Goal: Information Seeking & Learning: Learn about a topic

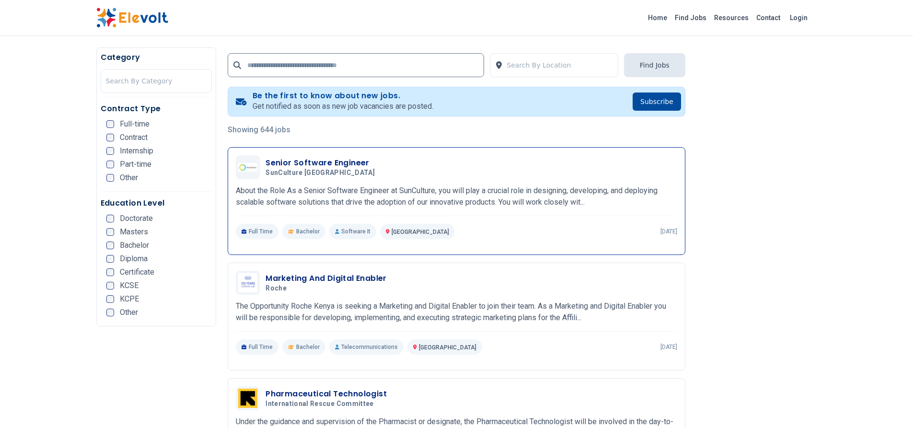
scroll to position [172, 0]
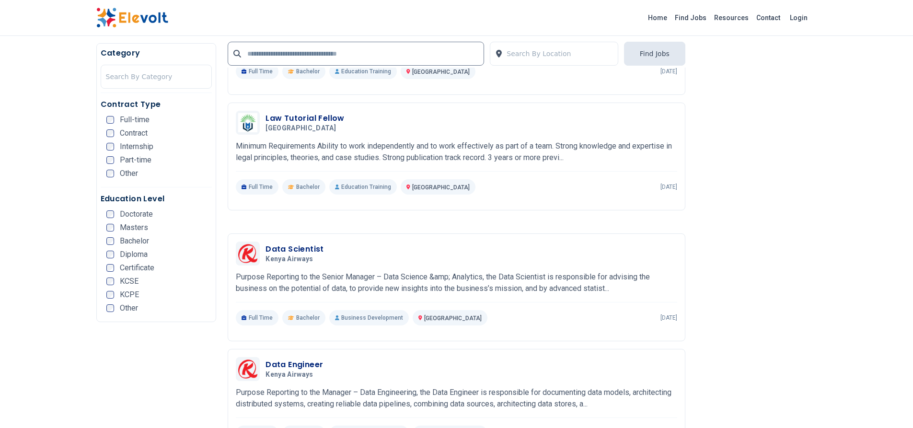
scroll to position [679, 0]
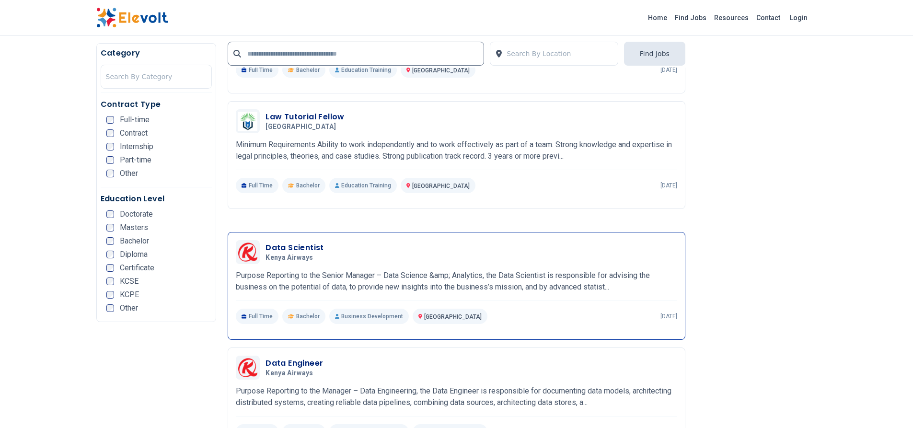
click at [298, 243] on h3 "Data Scientist" at bounding box center [294, 247] width 58 height 11
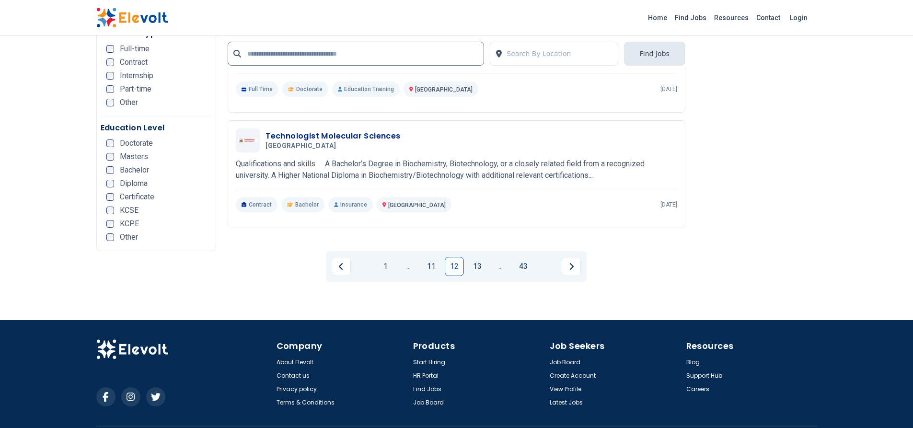
scroll to position [1888, 0]
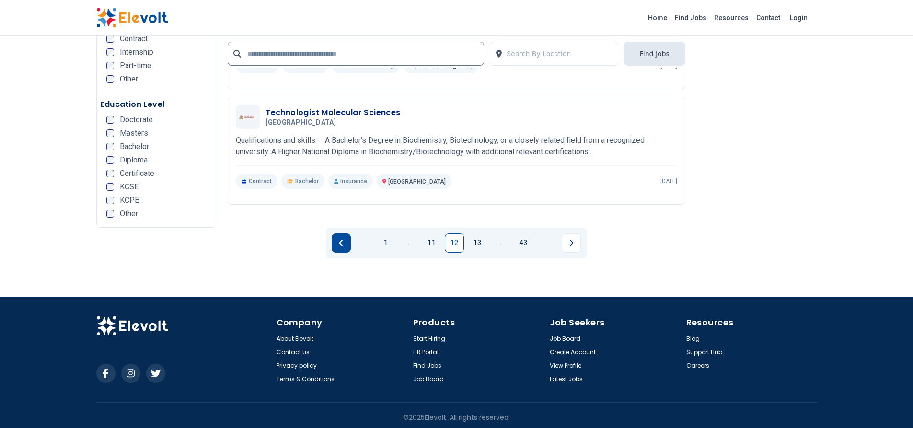
click at [341, 242] on icon "Previous page" at bounding box center [341, 243] width 5 height 8
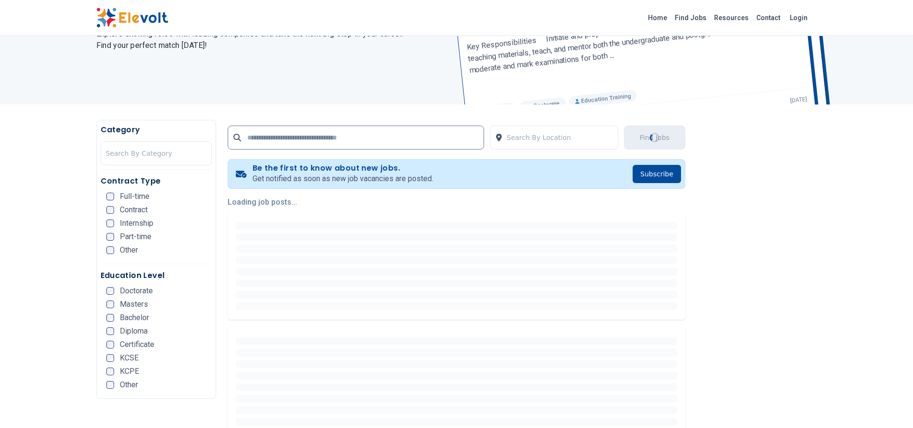
scroll to position [0, 0]
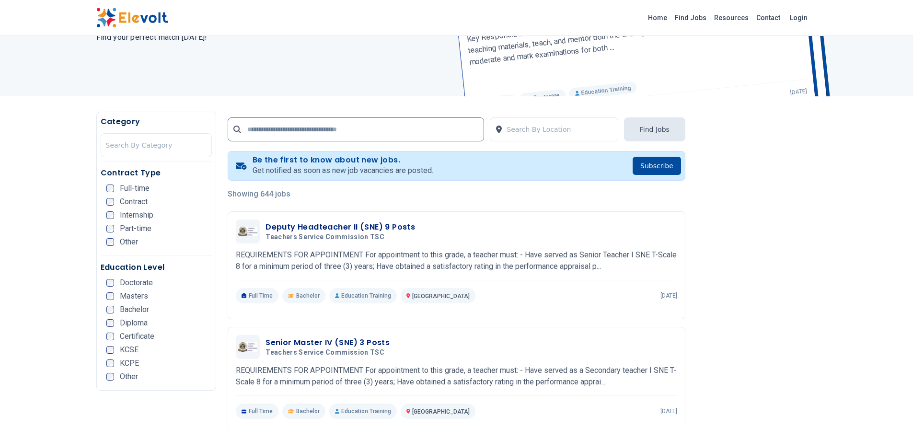
scroll to position [109, 0]
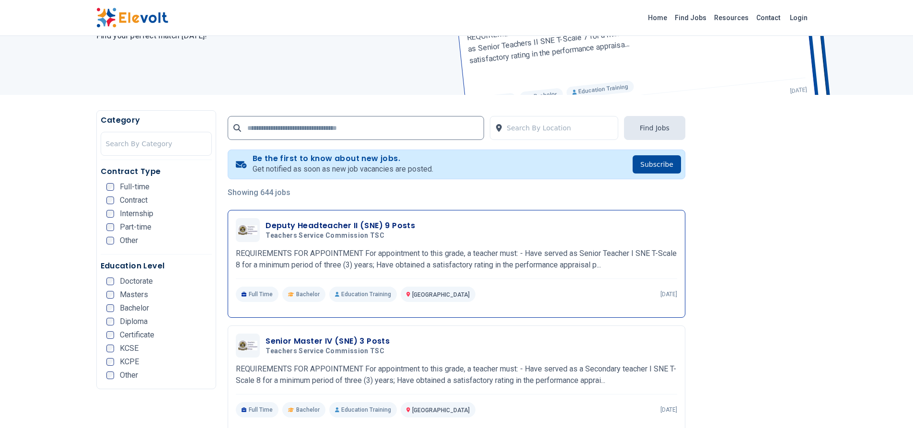
click at [406, 230] on h3 "Deputy Headteacher II (SNE) 9 Posts" at bounding box center [339, 225] width 149 height 11
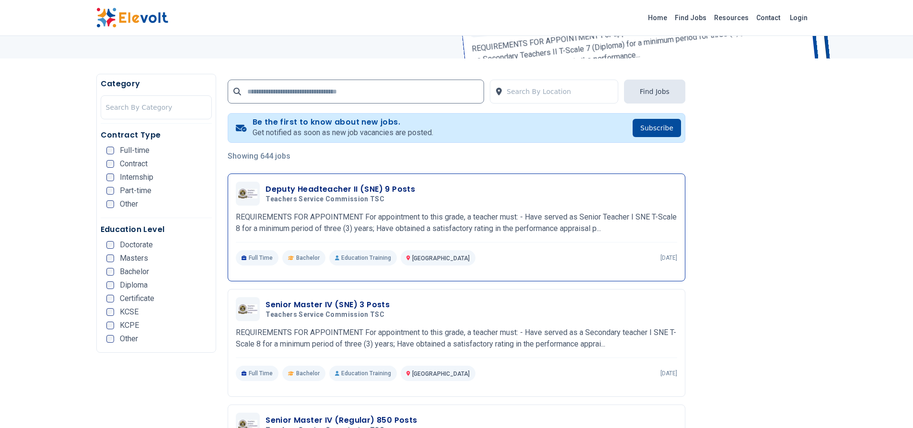
scroll to position [149, 0]
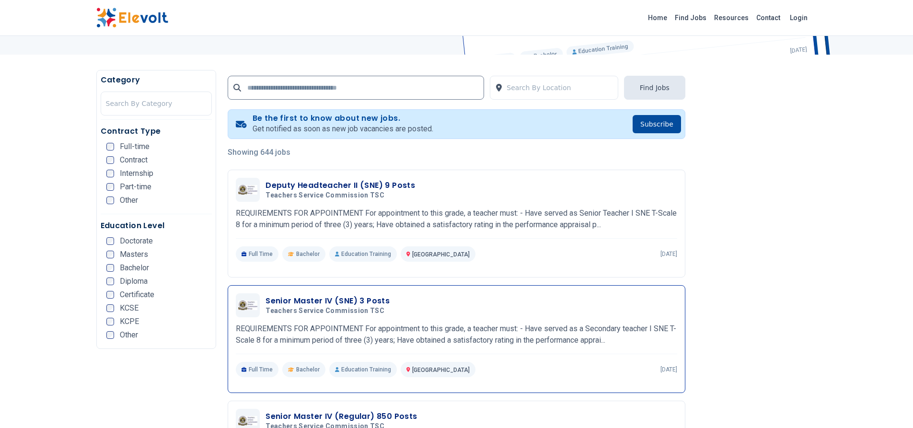
click at [372, 307] on span "Teachers Service Commission TSC" at bounding box center [324, 311] width 119 height 9
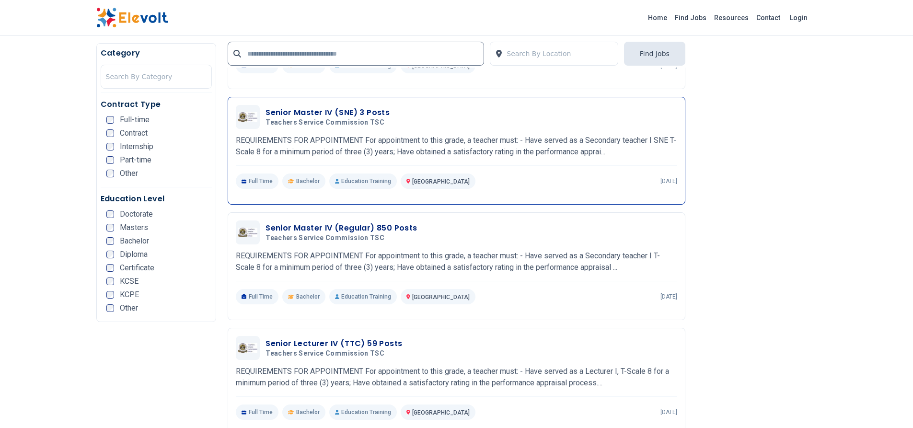
scroll to position [343, 0]
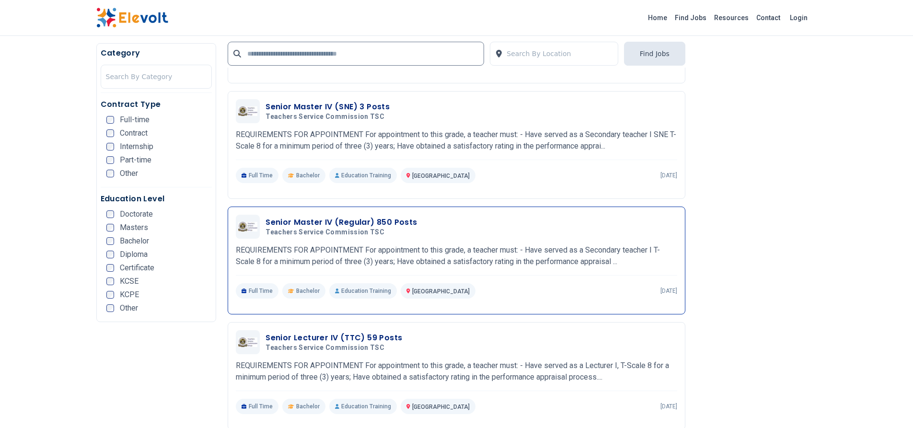
click at [401, 228] on h3 "Senior Master IV (Regular) 850 Posts" at bounding box center [340, 222] width 151 height 11
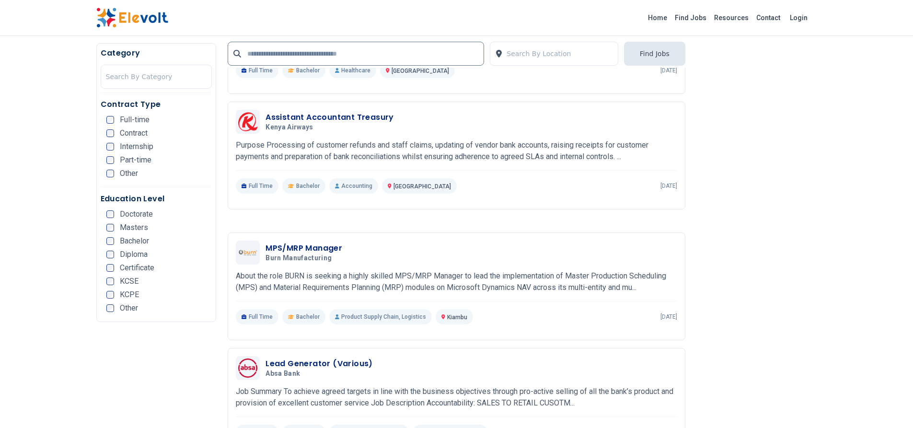
scroll to position [1646, 0]
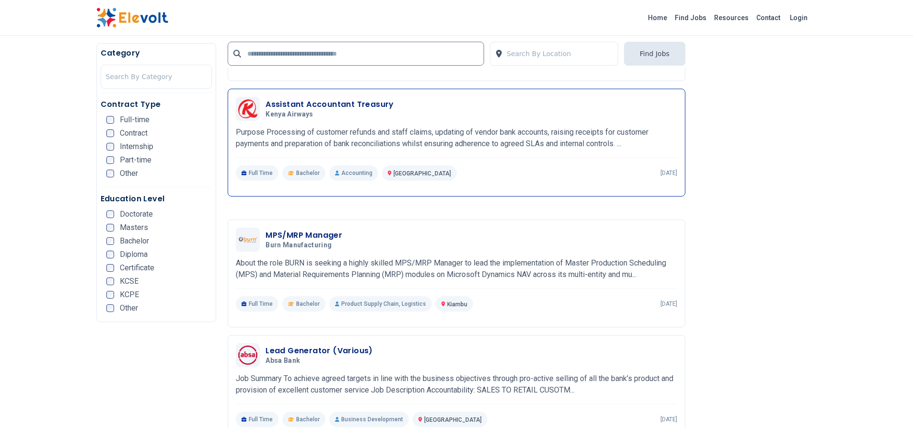
click at [383, 106] on h3 "Assistant Accountant Treasury" at bounding box center [329, 104] width 128 height 11
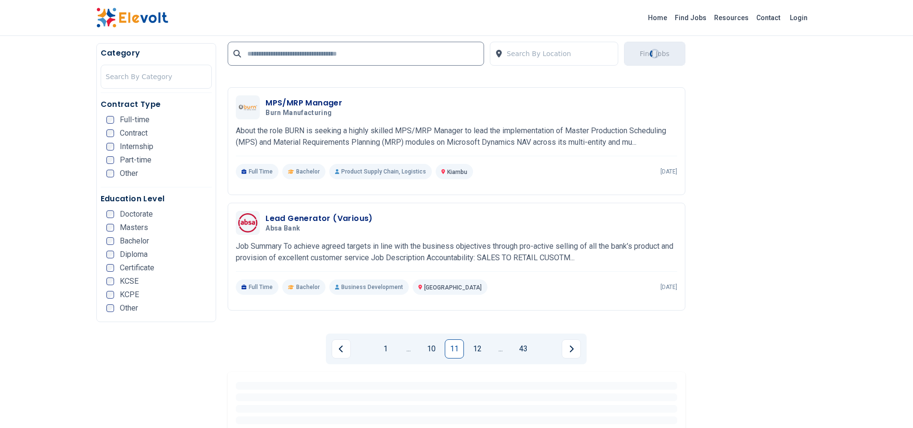
scroll to position [1793, 0]
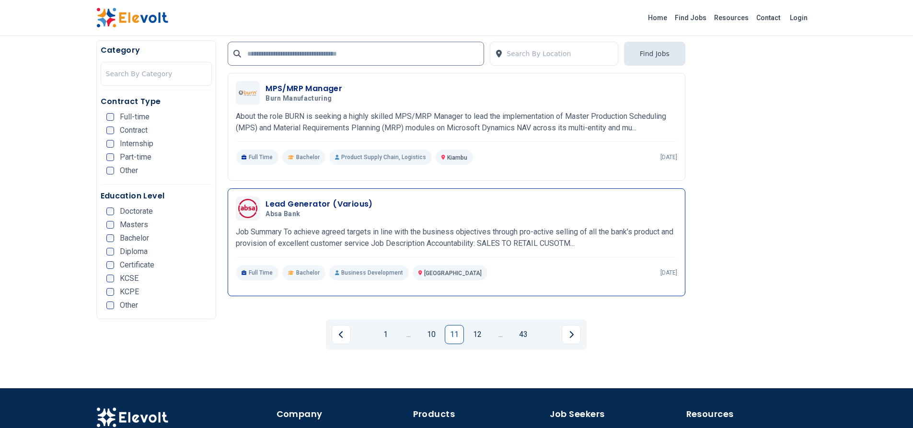
click at [355, 207] on h3 "Lead Generator (Various)" at bounding box center [318, 203] width 107 height 11
click at [344, 342] on button "Previous page" at bounding box center [341, 334] width 19 height 19
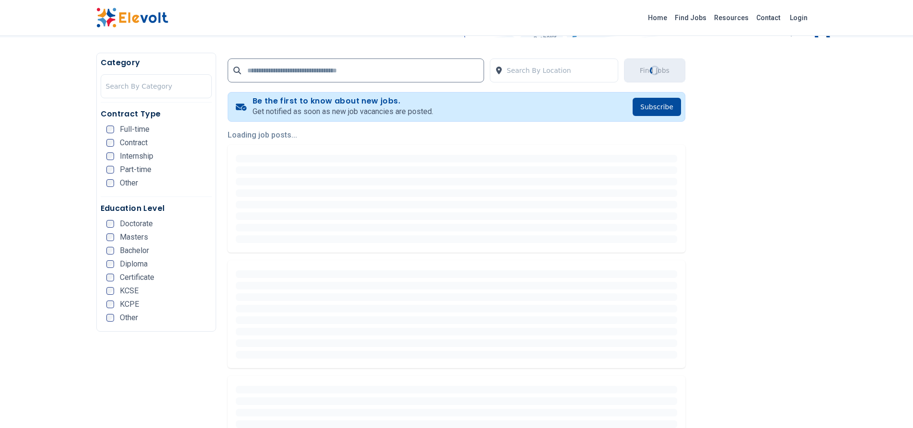
scroll to position [0, 0]
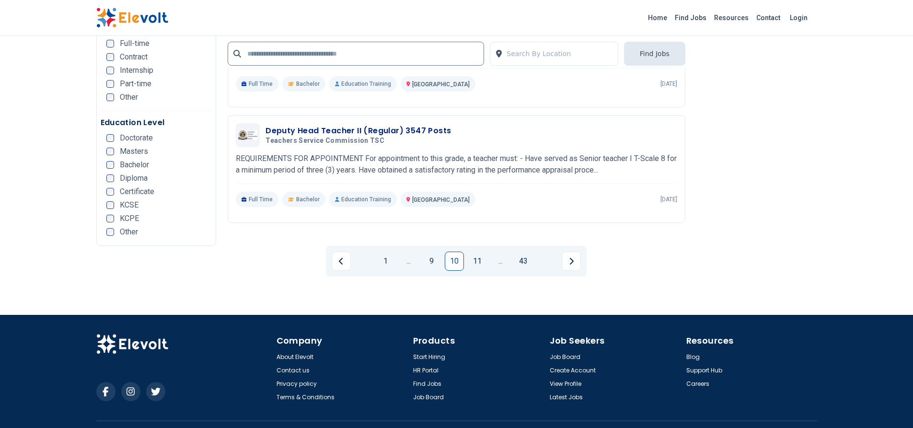
scroll to position [2092, 0]
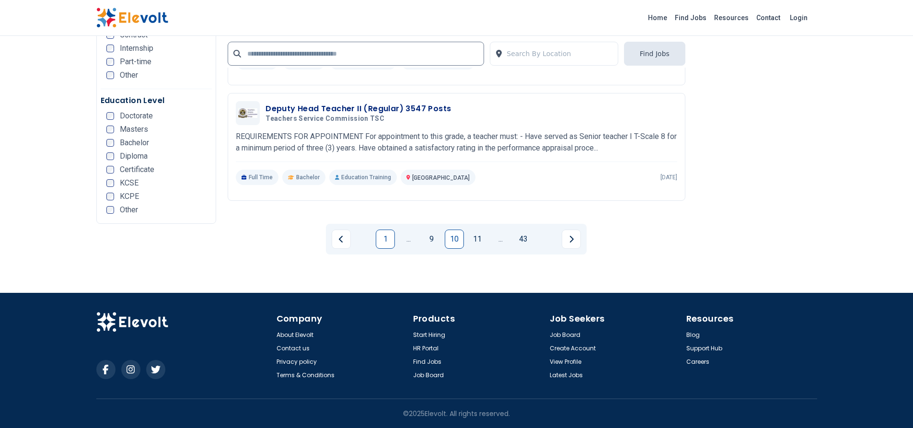
click at [391, 242] on link "1" at bounding box center [385, 239] width 19 height 19
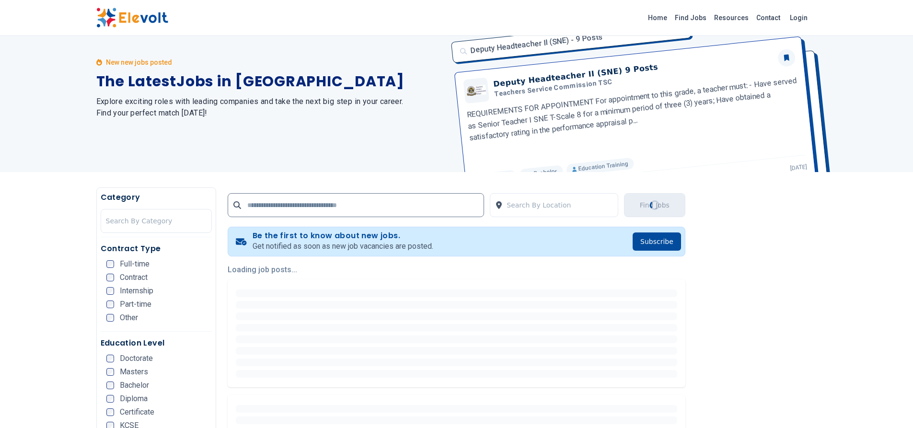
scroll to position [0, 0]
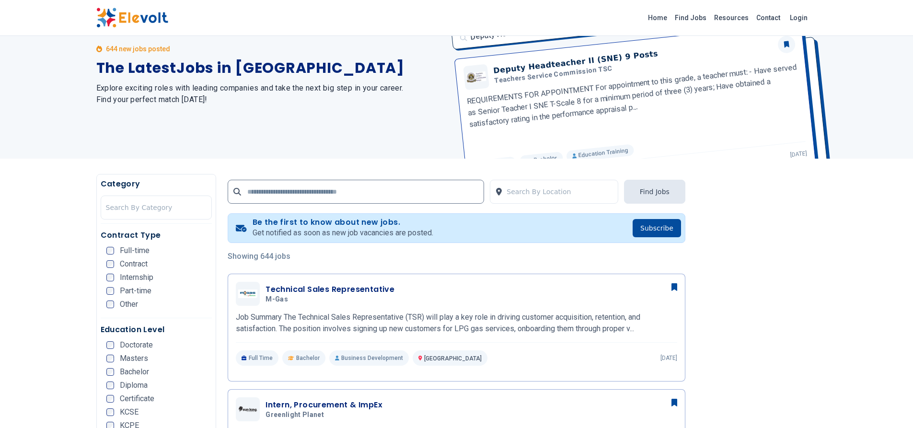
scroll to position [48, 0]
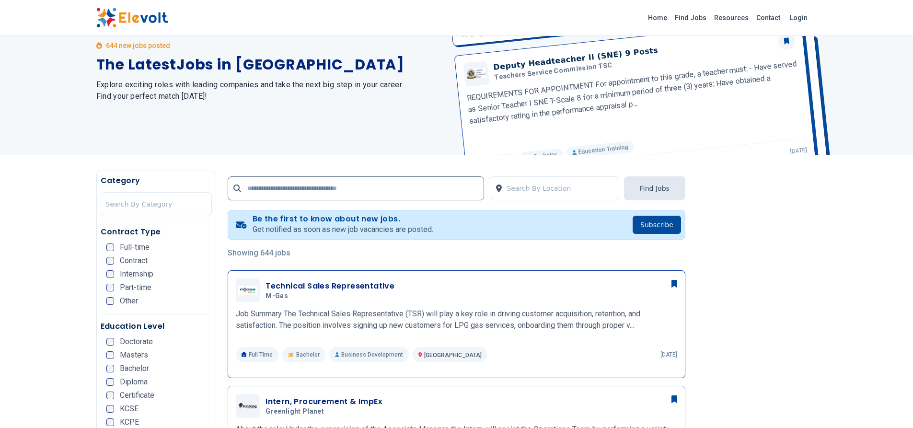
click at [357, 289] on h3 "Technical Sales Representative" at bounding box center [329, 285] width 129 height 11
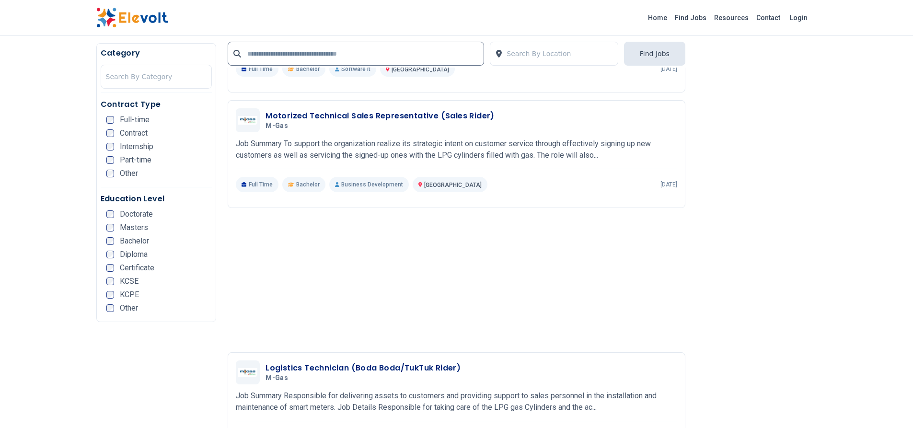
scroll to position [1242, 0]
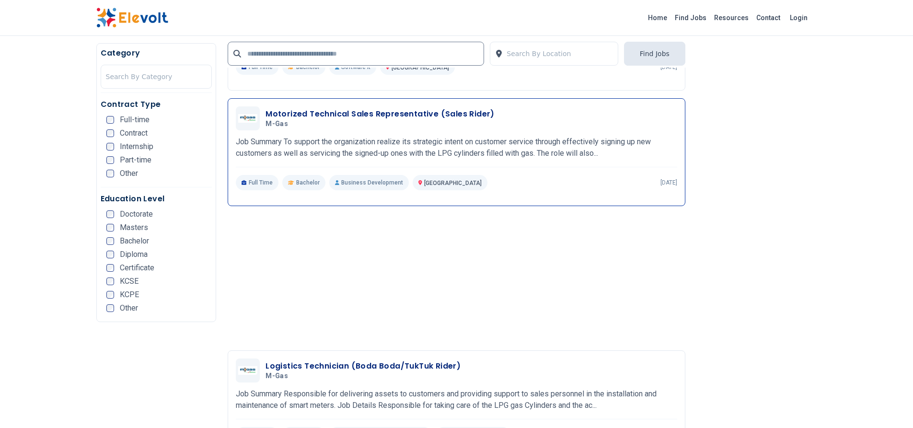
click at [453, 121] on h5 "M-Gas" at bounding box center [377, 124] width 225 height 9
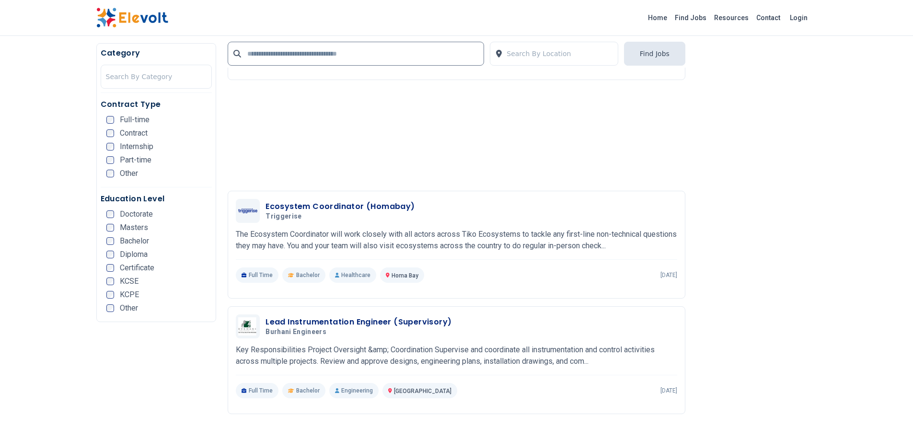
scroll to position [1970, 0]
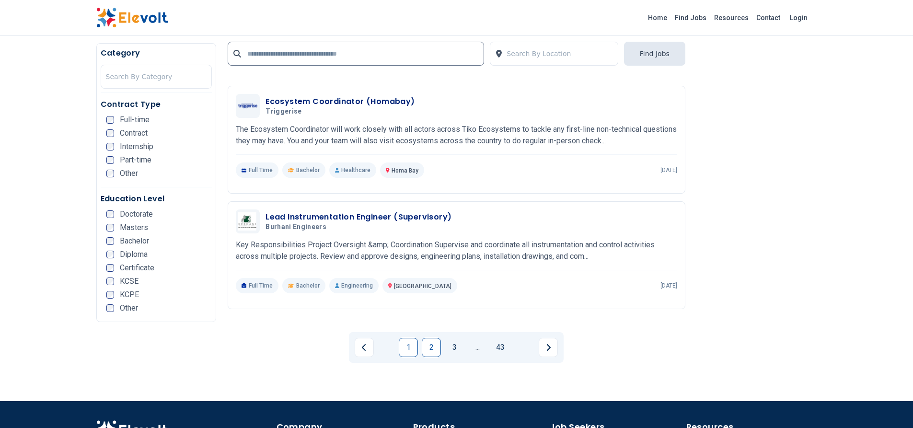
click at [432, 354] on link "2" at bounding box center [431, 347] width 19 height 19
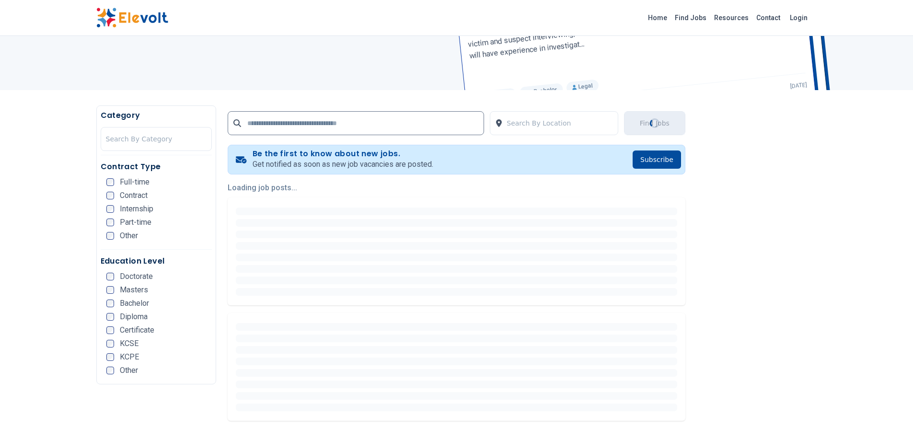
scroll to position [117, 0]
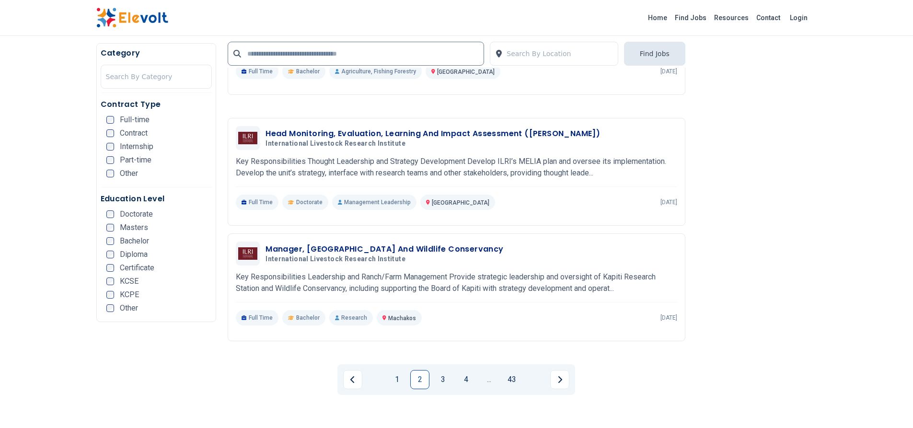
scroll to position [2064, 0]
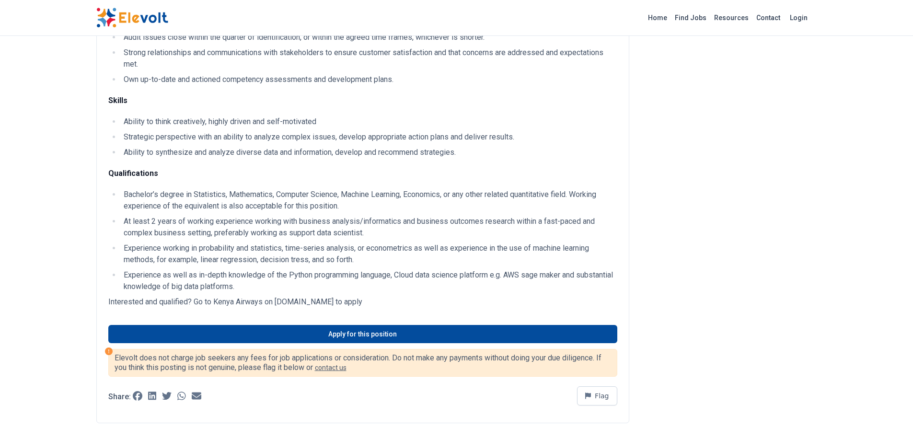
scroll to position [375, 0]
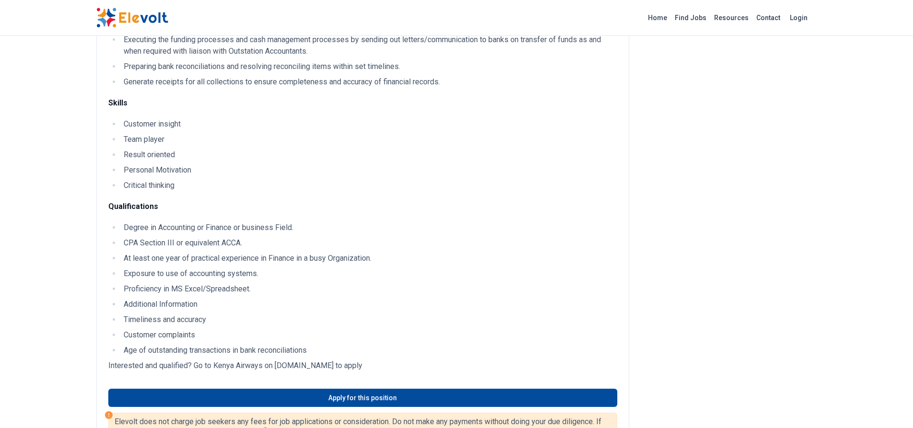
scroll to position [241, 0]
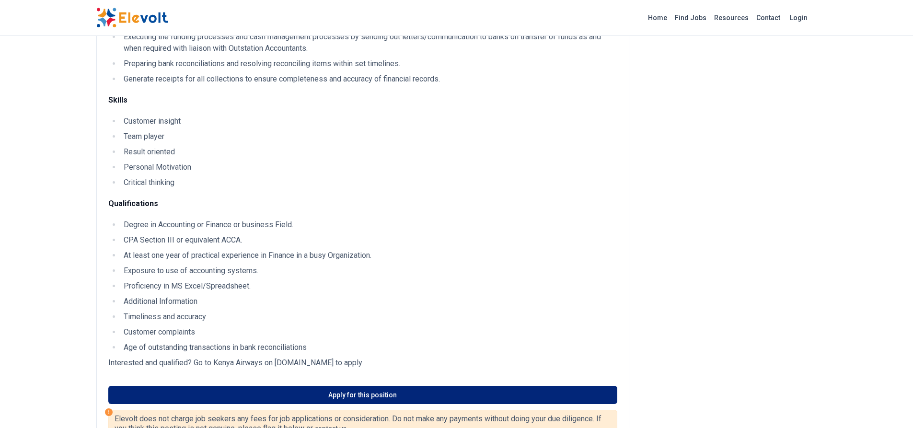
click at [379, 389] on link "Apply for this position" at bounding box center [362, 395] width 509 height 18
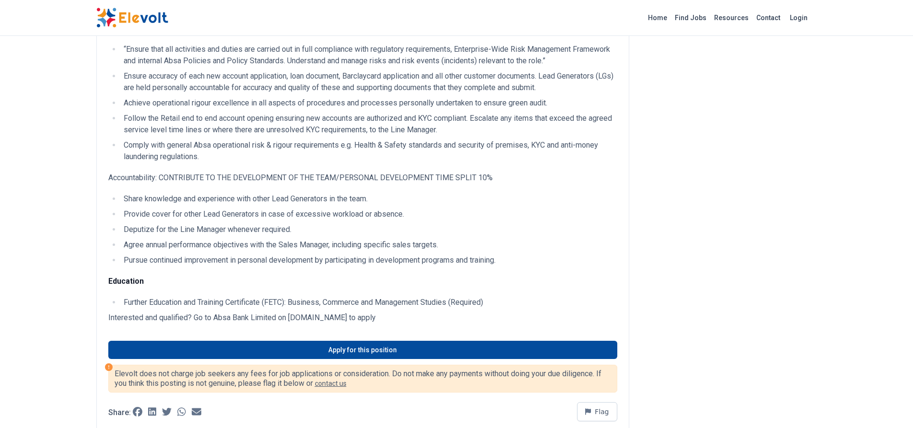
scroll to position [512, 0]
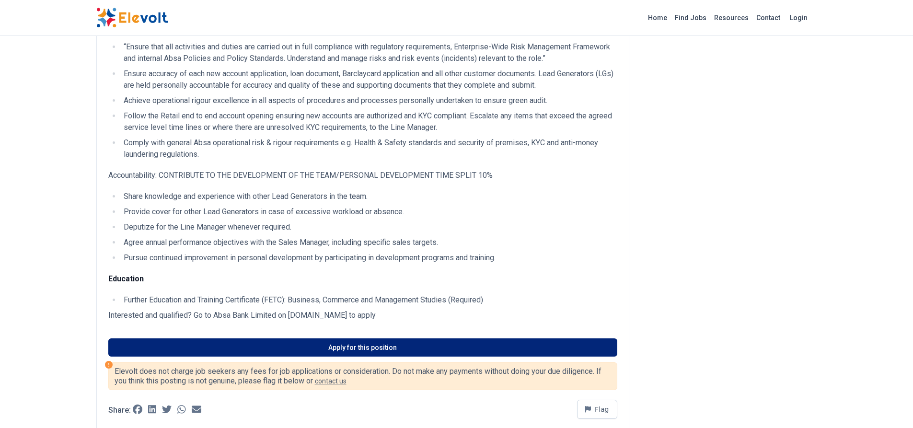
click at [426, 356] on link "Apply for this position" at bounding box center [362, 347] width 509 height 18
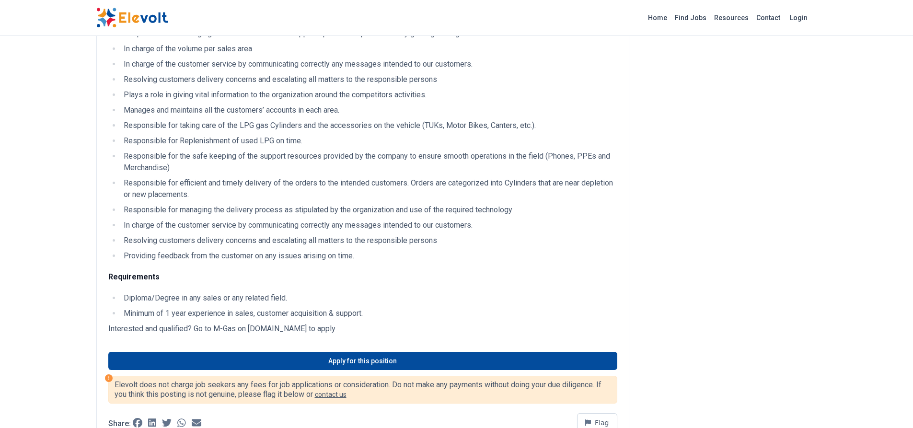
scroll to position [392, 0]
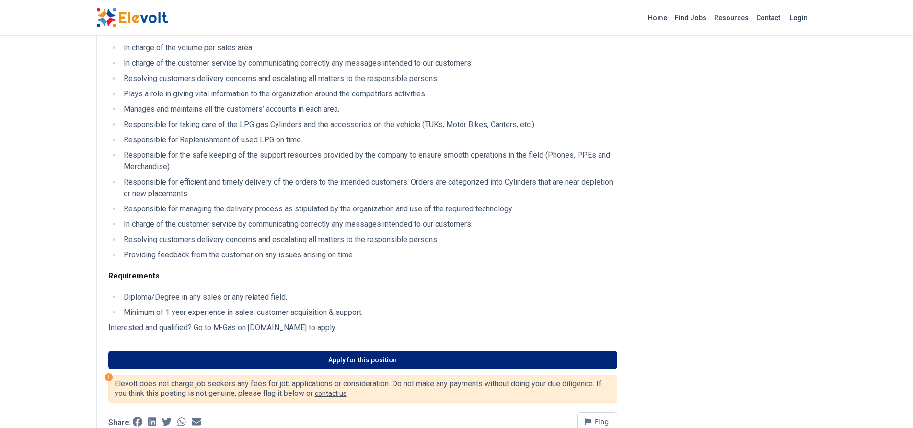
click at [377, 369] on link "Apply for this position" at bounding box center [362, 360] width 509 height 18
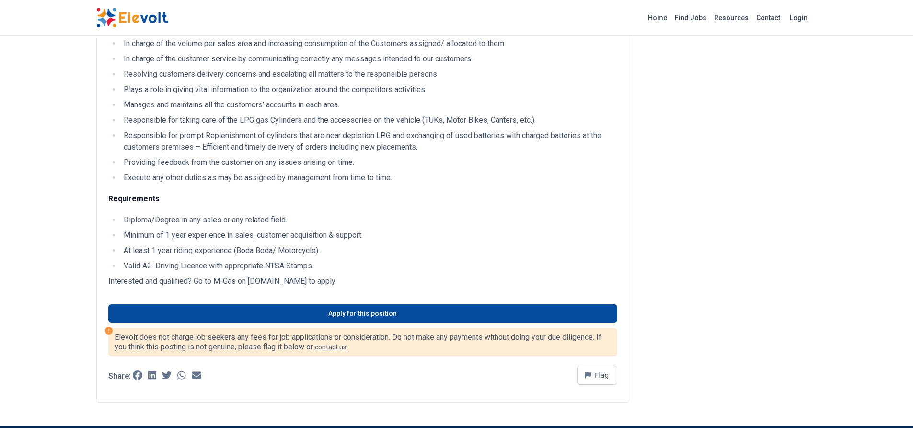
scroll to position [392, 0]
